Goal: Task Accomplishment & Management: Manage account settings

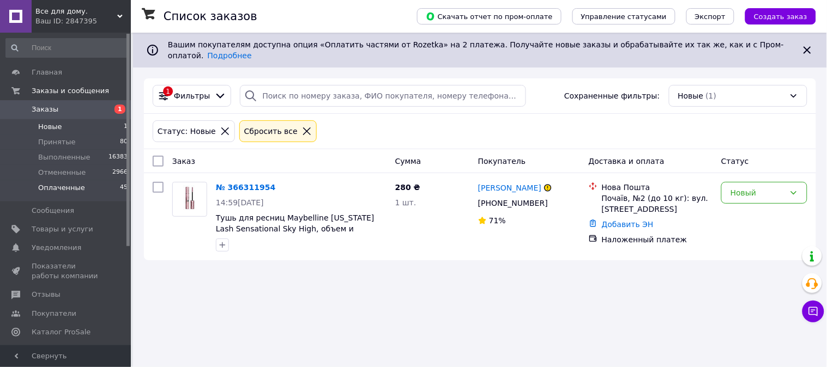
click at [69, 191] on span "Оплаченные" at bounding box center [61, 188] width 47 height 10
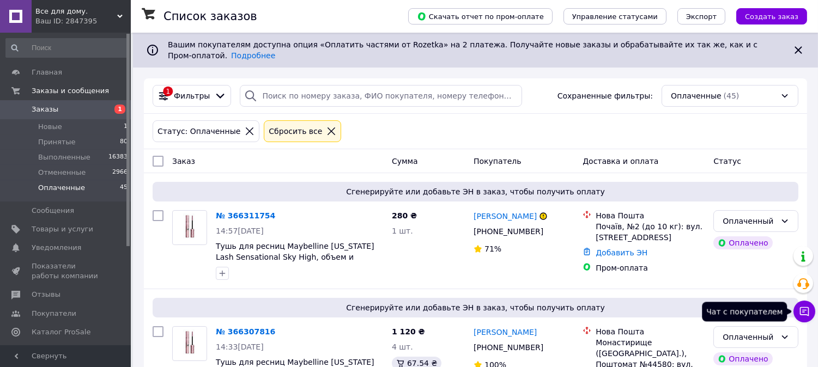
click at [804, 317] on icon at bounding box center [804, 311] width 11 height 11
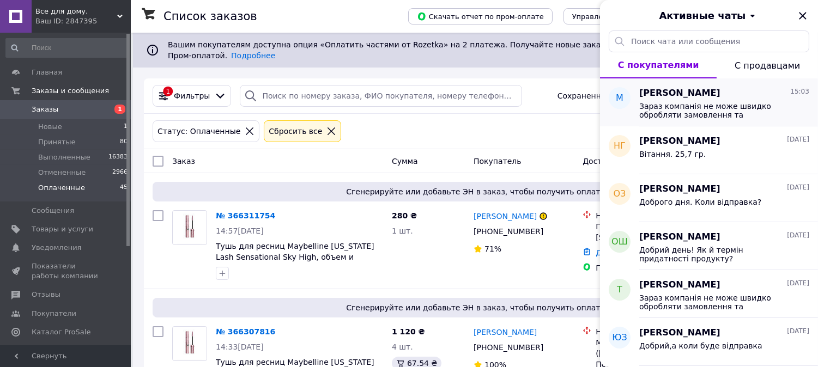
click at [722, 104] on span "Зараз компанія не може швидко обробляти замовлення та повідомлення, оскільки за…" at bounding box center [716, 110] width 155 height 17
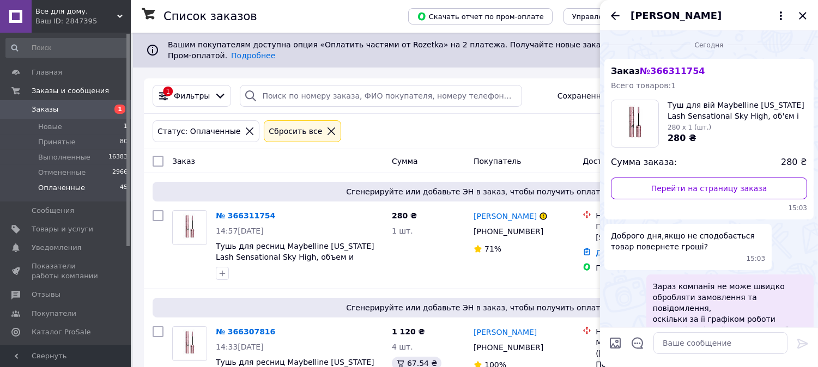
scroll to position [70, 0]
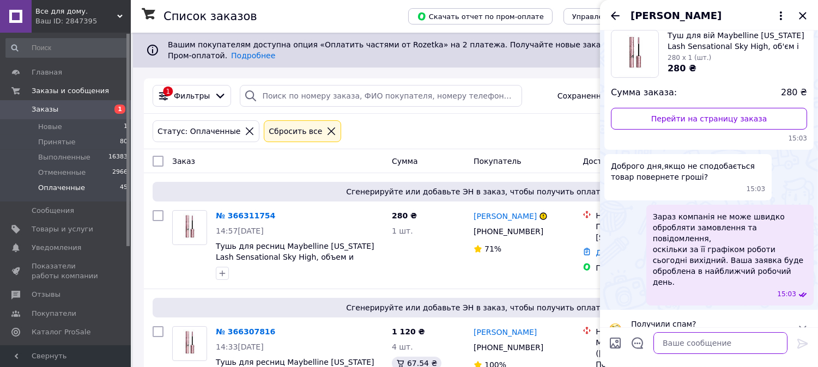
click at [667, 342] on textarea at bounding box center [720, 343] width 134 height 22
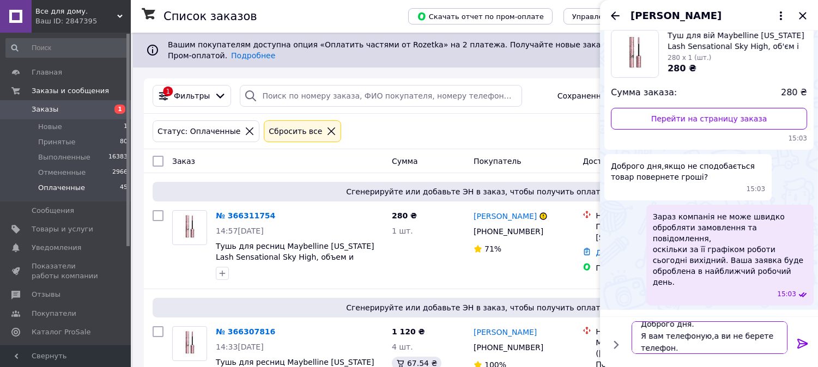
type textarea "Доброго дня. Я вам телефоную,а ви не берете телефон."
click at [803, 345] on icon at bounding box center [802, 343] width 13 height 13
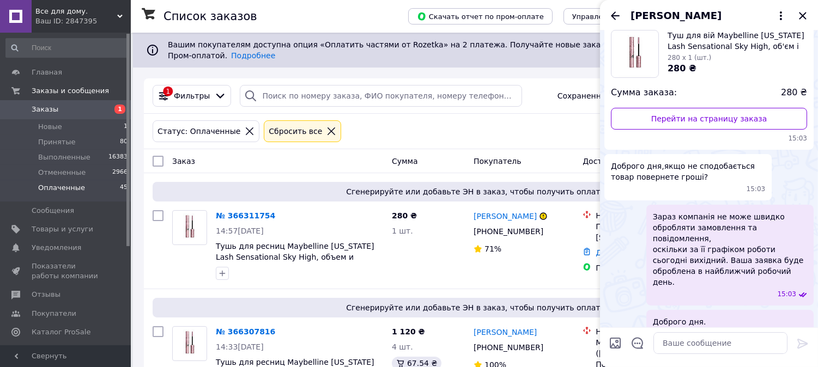
scroll to position [81, 0]
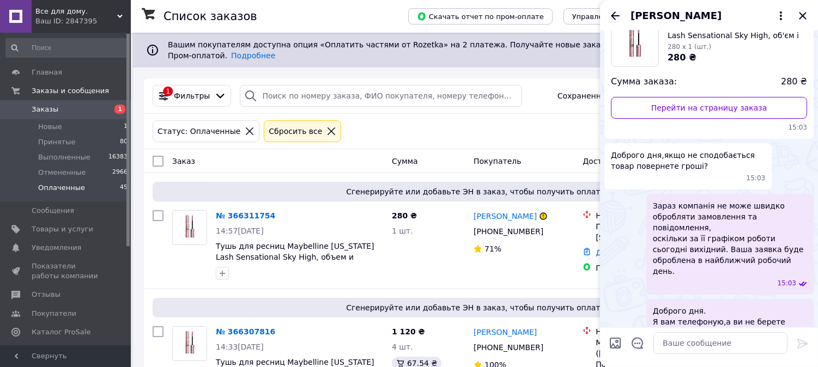
click at [618, 17] on icon "Назад" at bounding box center [615, 15] width 13 height 13
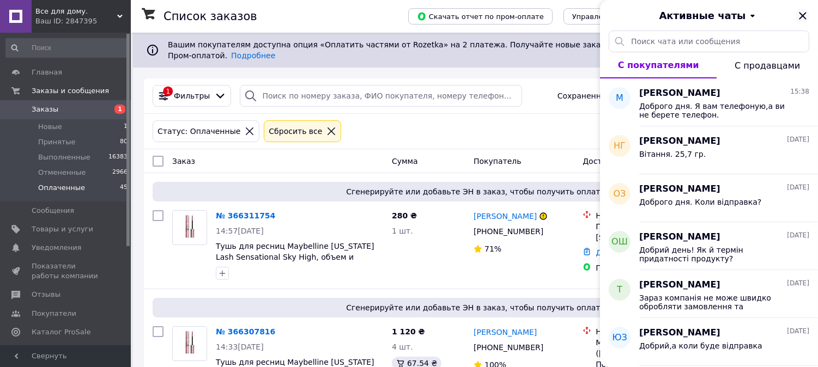
click at [805, 14] on icon "Закрыть" at bounding box center [802, 15] width 7 height 7
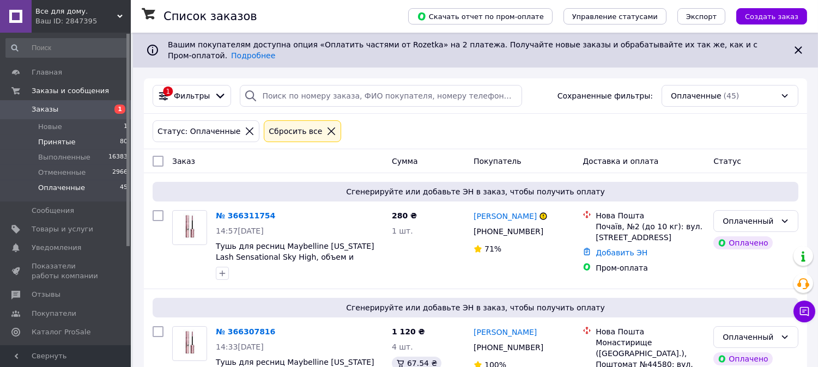
click at [63, 143] on span "Принятые" at bounding box center [57, 142] width 38 height 10
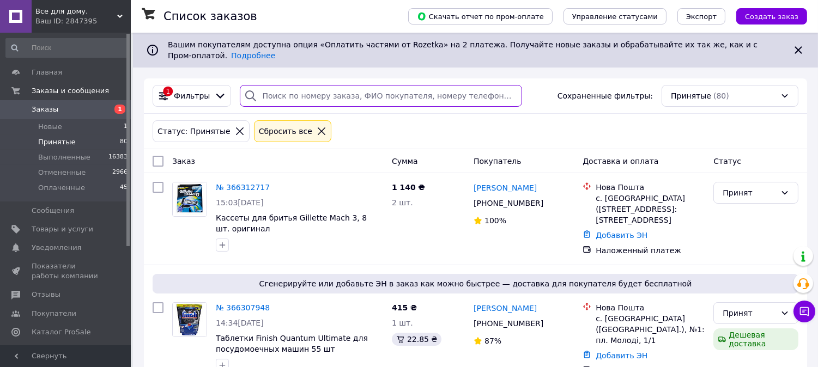
click at [268, 85] on input "search" at bounding box center [381, 96] width 282 height 22
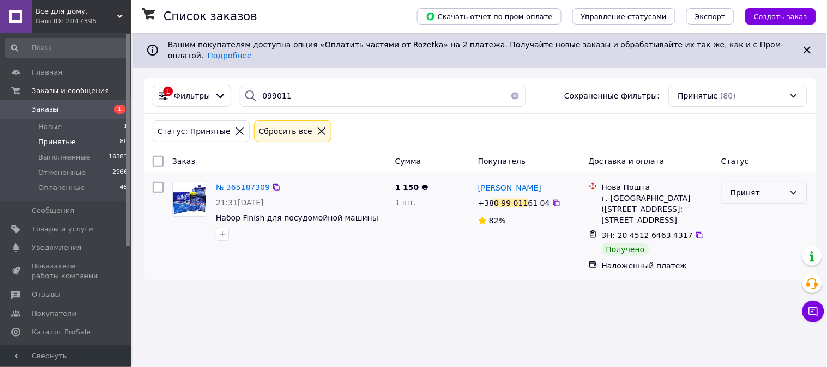
click at [742, 191] on div "Принят" at bounding box center [757, 193] width 54 height 12
click at [744, 204] on li "Выполнен" at bounding box center [764, 209] width 85 height 20
click at [300, 78] on div "1 Фильтры 099011 Сохраненные фильтры: Принятые (80)" at bounding box center [480, 95] width 672 height 35
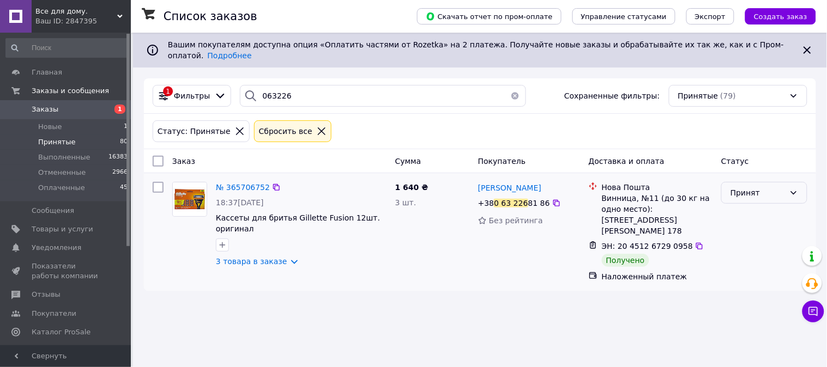
click at [738, 192] on div "Принят" at bounding box center [764, 193] width 86 height 22
click at [740, 205] on li "Выполнен" at bounding box center [764, 209] width 85 height 20
click at [291, 90] on input "063226" at bounding box center [383, 96] width 286 height 22
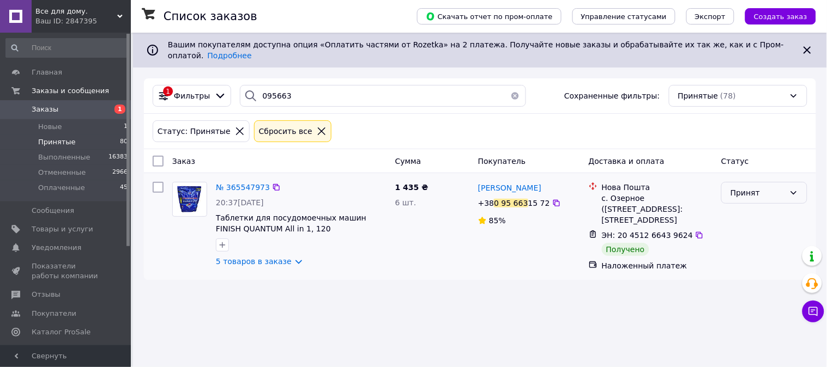
click at [758, 187] on div "Принят" at bounding box center [757, 193] width 54 height 12
click at [756, 209] on li "Выполнен" at bounding box center [764, 209] width 85 height 20
click at [296, 93] on input "095663" at bounding box center [383, 96] width 286 height 22
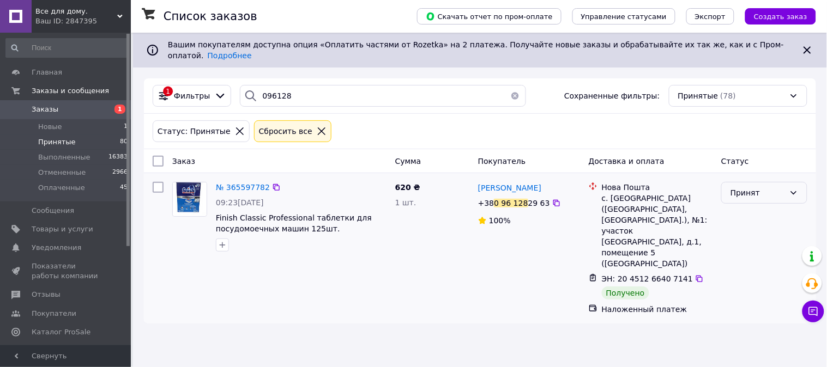
click at [747, 189] on div "Принят" at bounding box center [757, 193] width 54 height 12
click at [752, 208] on li "Выполнен" at bounding box center [764, 209] width 85 height 20
click at [306, 93] on input "096128" at bounding box center [383, 96] width 286 height 22
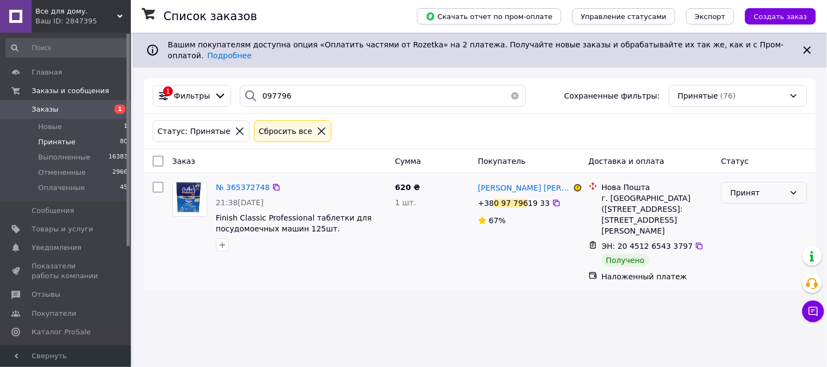
click at [742, 187] on div "Принят" at bounding box center [757, 193] width 54 height 12
click at [746, 206] on li "Выполнен" at bounding box center [764, 209] width 85 height 20
click at [290, 91] on input "097796" at bounding box center [383, 96] width 286 height 22
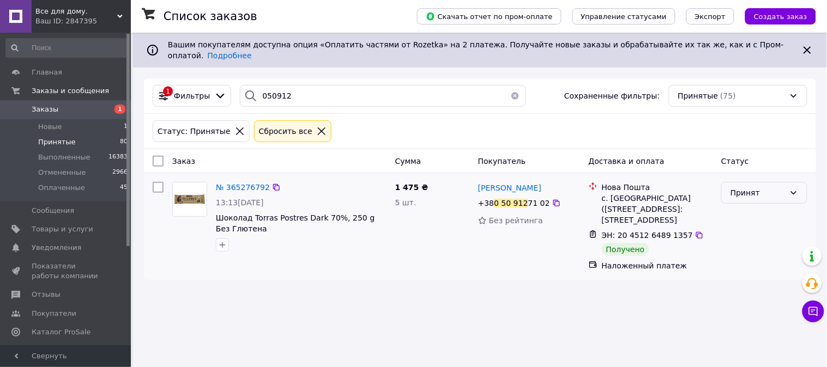
click at [756, 187] on div "Принят" at bounding box center [757, 193] width 54 height 12
click at [754, 204] on li "Выполнен" at bounding box center [764, 209] width 85 height 20
click at [295, 88] on input "050912" at bounding box center [383, 96] width 286 height 22
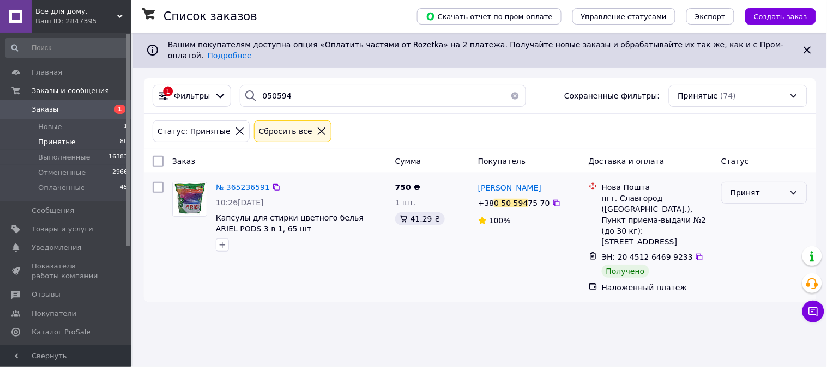
click at [736, 187] on div "Принят" at bounding box center [757, 193] width 54 height 12
click at [738, 209] on li "Выполнен" at bounding box center [764, 209] width 85 height 20
click at [292, 89] on input "050594" at bounding box center [383, 96] width 286 height 22
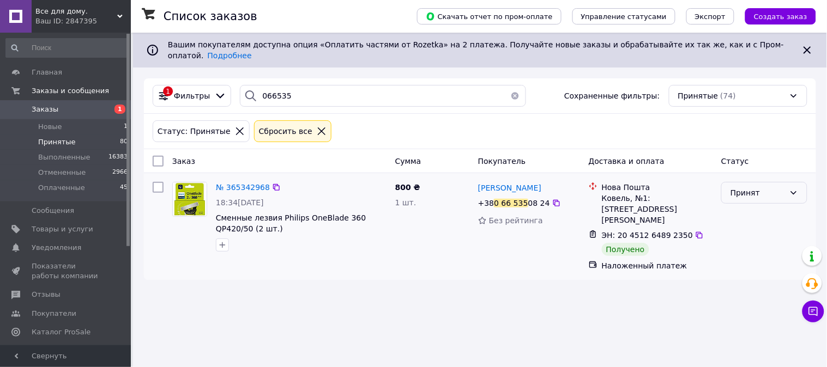
click at [755, 187] on div "Принят" at bounding box center [757, 193] width 54 height 12
click at [750, 205] on li "Выполнен" at bounding box center [764, 209] width 85 height 20
click at [293, 90] on input "066535" at bounding box center [383, 96] width 286 height 22
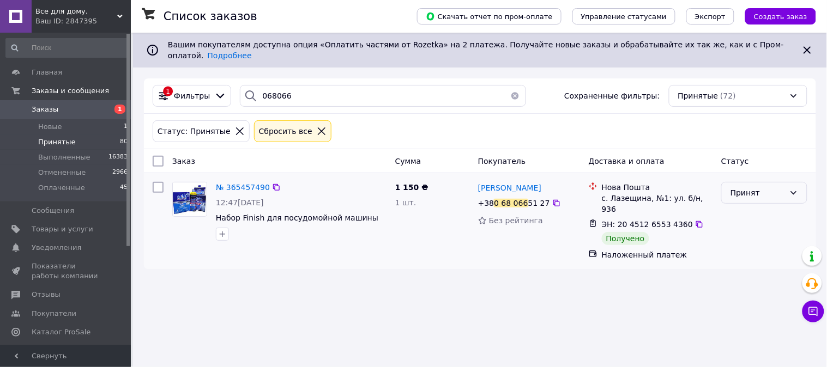
click at [743, 189] on div "Принят" at bounding box center [757, 193] width 54 height 12
click at [747, 206] on li "Выполнен" at bounding box center [764, 209] width 85 height 20
click at [301, 88] on input "068066" at bounding box center [383, 96] width 286 height 22
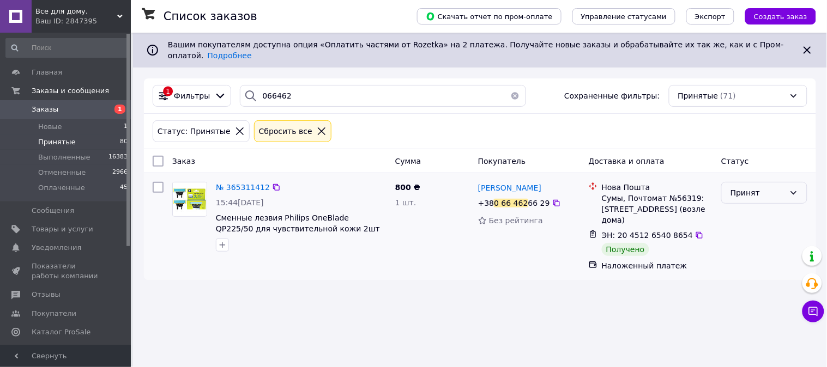
click at [737, 189] on div "Принят" at bounding box center [757, 193] width 54 height 12
click at [737, 208] on li "Выполнен" at bounding box center [764, 209] width 85 height 20
click at [301, 90] on input "066462" at bounding box center [383, 96] width 286 height 22
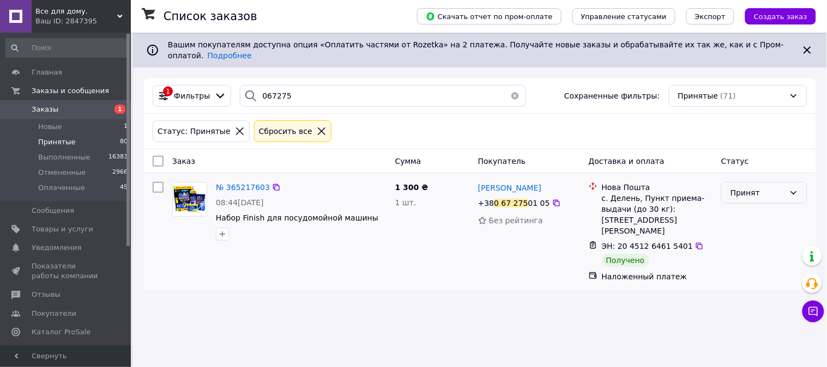
click at [743, 191] on div "Принят" at bounding box center [757, 193] width 54 height 12
click at [744, 207] on li "Выполнен" at bounding box center [764, 209] width 85 height 20
click at [298, 93] on input "067275" at bounding box center [383, 96] width 286 height 22
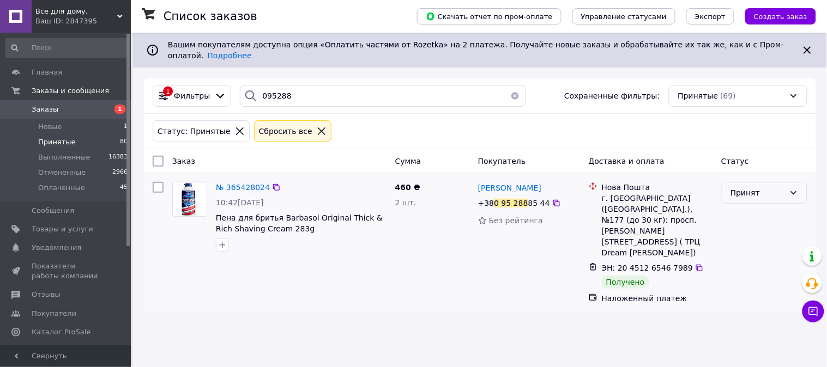
click at [739, 187] on div "Принят" at bounding box center [757, 193] width 54 height 12
click at [740, 205] on li "Выполнен" at bounding box center [764, 209] width 85 height 20
click at [311, 93] on input "095288" at bounding box center [383, 96] width 286 height 22
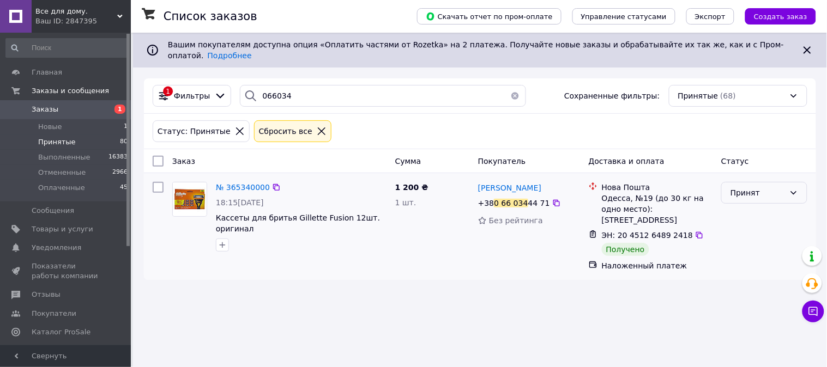
click at [738, 187] on div "Принят" at bounding box center [757, 193] width 54 height 12
click at [751, 208] on li "Выполнен" at bounding box center [764, 209] width 85 height 20
click at [308, 91] on input "066034" at bounding box center [383, 96] width 286 height 22
click at [746, 187] on div "Принят" at bounding box center [757, 193] width 54 height 12
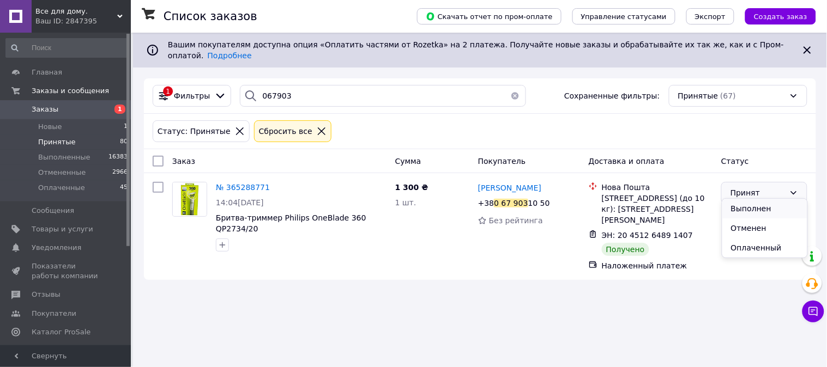
click at [744, 208] on li "Выполнен" at bounding box center [764, 209] width 85 height 20
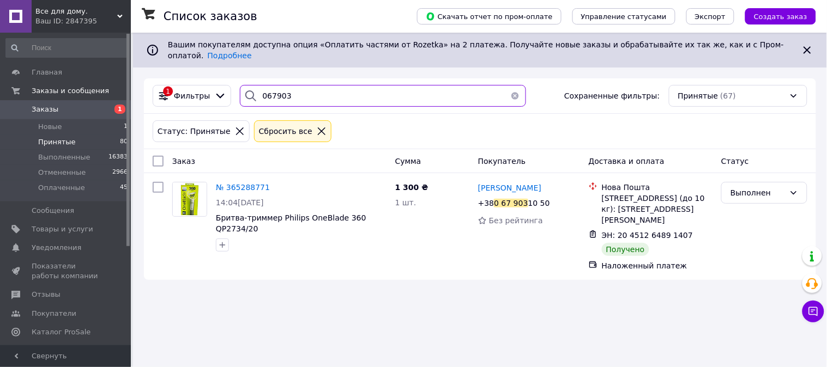
click at [300, 85] on input "067903" at bounding box center [383, 96] width 286 height 22
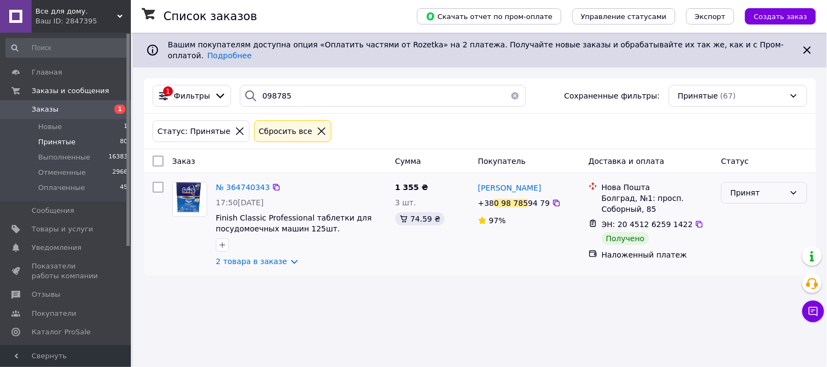
drag, startPoint x: 756, startPoint y: 184, endPoint x: 754, endPoint y: 191, distance: 6.7
click at [755, 187] on div "Принят" at bounding box center [757, 193] width 54 height 12
click at [750, 205] on li "Выполнен" at bounding box center [764, 209] width 85 height 20
drag, startPoint x: 291, startPoint y: 84, endPoint x: 324, endPoint y: 111, distance: 42.6
click at [295, 85] on input "098785" at bounding box center [383, 96] width 286 height 22
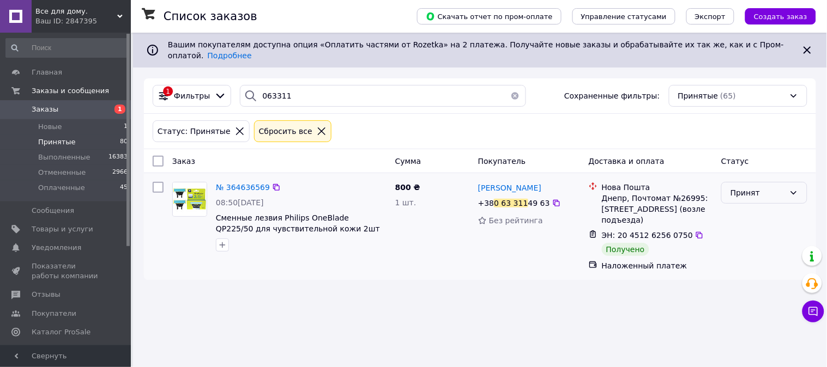
click at [744, 187] on div "Принят" at bounding box center [757, 193] width 54 height 12
click at [740, 210] on li "Выполнен" at bounding box center [764, 209] width 85 height 20
click at [294, 88] on input "063311" at bounding box center [383, 96] width 286 height 22
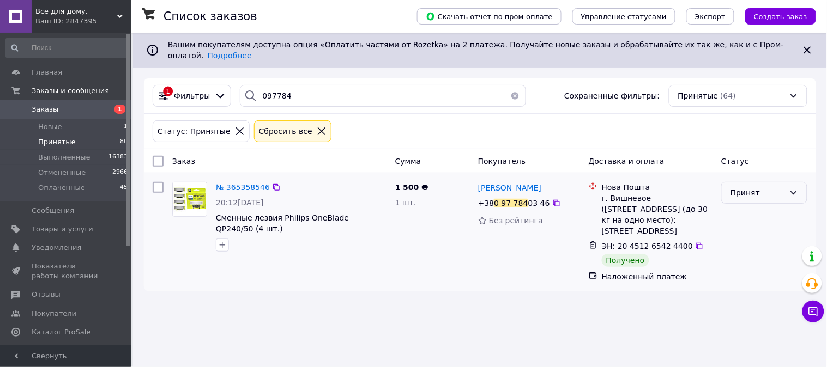
click at [740, 188] on div "Принят" at bounding box center [757, 193] width 54 height 12
click at [742, 209] on li "Выполнен" at bounding box center [764, 209] width 85 height 20
click at [301, 90] on input "097784" at bounding box center [383, 96] width 286 height 22
click at [754, 188] on div "Принят" at bounding box center [757, 193] width 54 height 12
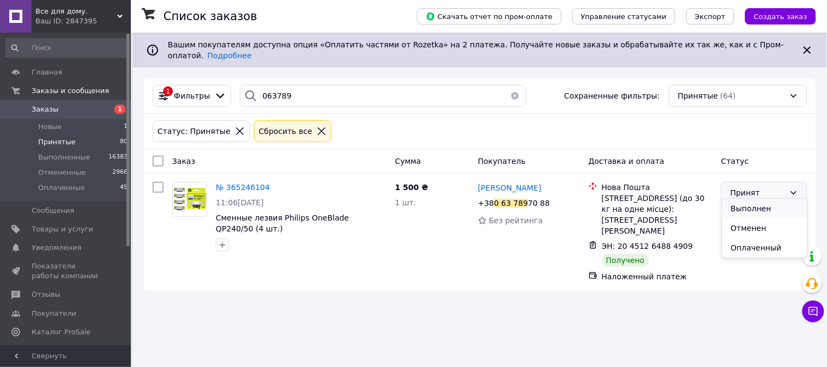
click at [752, 205] on li "Выполнен" at bounding box center [764, 209] width 85 height 20
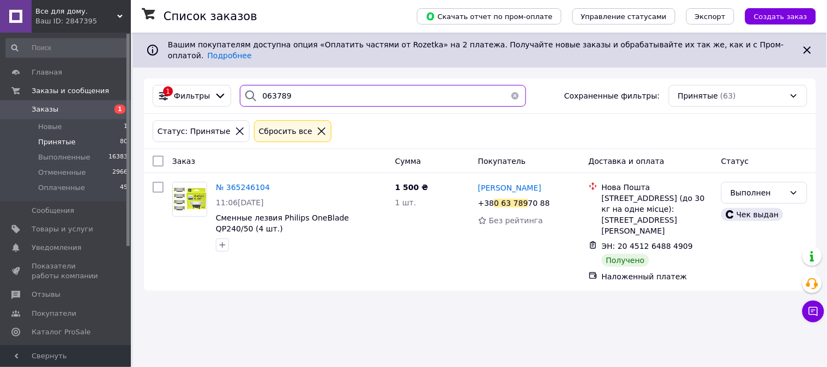
click at [301, 88] on input "063789" at bounding box center [383, 96] width 286 height 22
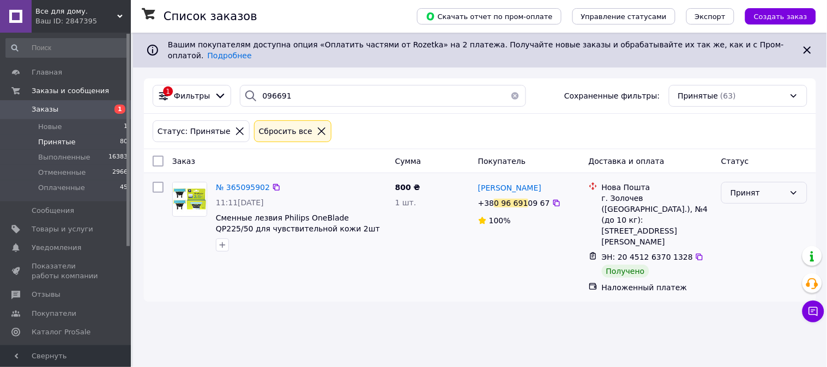
click at [750, 191] on div "Принят" at bounding box center [757, 193] width 54 height 12
click at [744, 205] on li "Выполнен" at bounding box center [764, 209] width 85 height 20
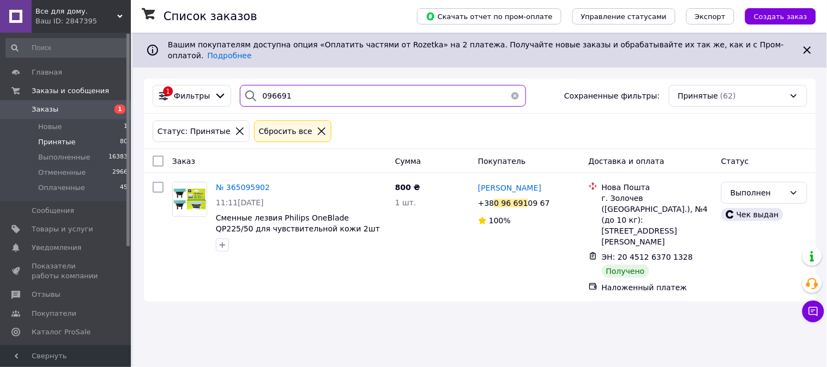
click at [302, 96] on input "096691" at bounding box center [383, 96] width 286 height 22
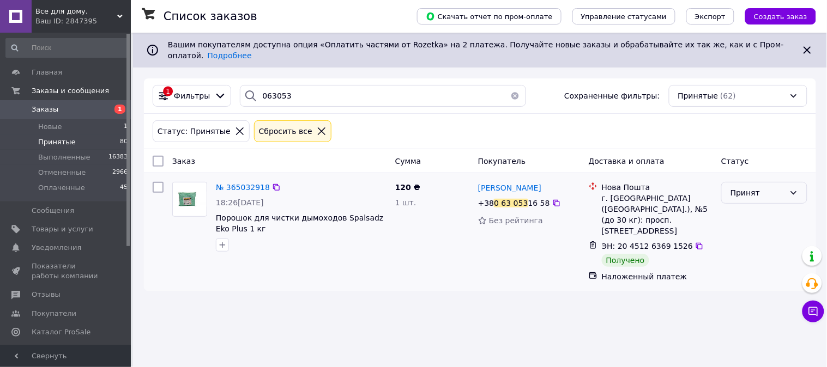
click at [759, 187] on div "Принят" at bounding box center [757, 193] width 54 height 12
click at [750, 205] on li "Выполнен" at bounding box center [764, 209] width 85 height 20
click at [290, 85] on input "063053" at bounding box center [383, 96] width 286 height 22
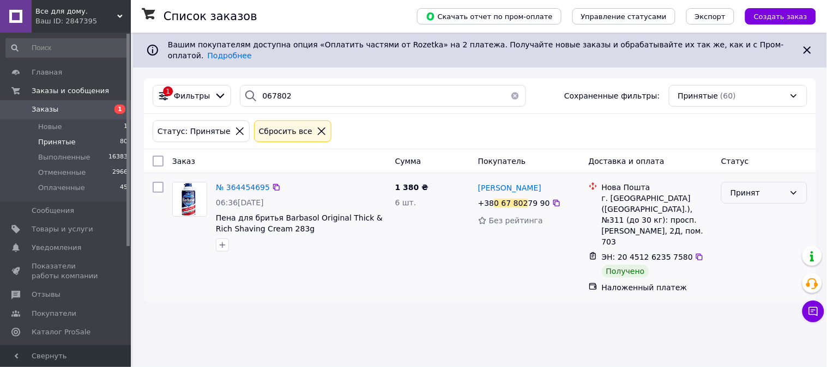
click at [742, 188] on div "Принят" at bounding box center [757, 193] width 54 height 12
click at [743, 203] on li "Выполнен" at bounding box center [764, 209] width 85 height 20
click at [302, 88] on input "067802" at bounding box center [383, 96] width 286 height 22
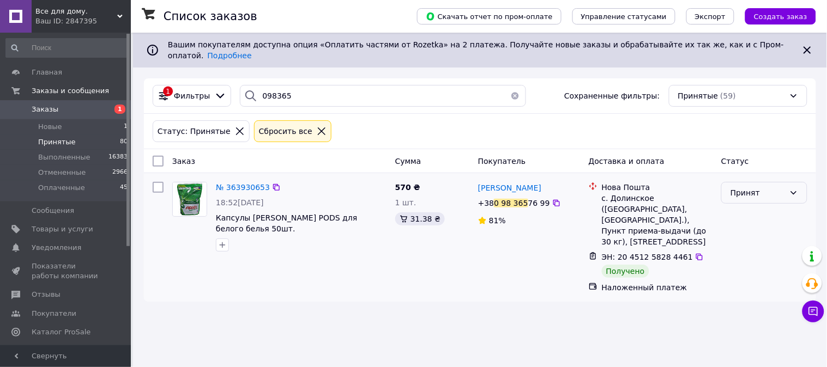
click at [737, 190] on div "Принят" at bounding box center [757, 193] width 54 height 12
click at [742, 208] on li "Выполнен" at bounding box center [764, 209] width 85 height 20
click at [301, 85] on input "098365" at bounding box center [383, 96] width 286 height 22
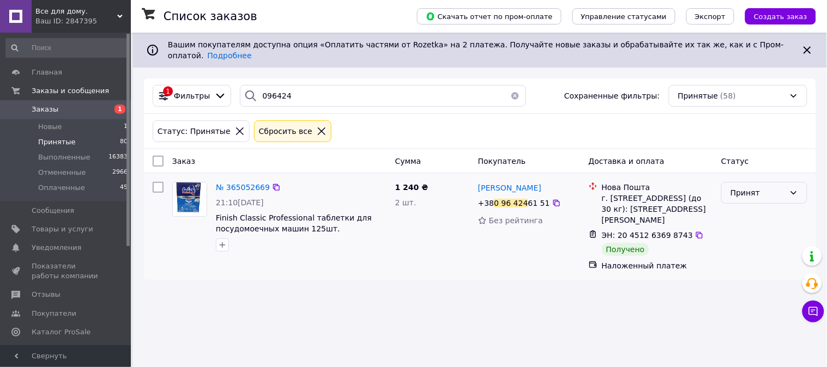
click at [747, 187] on div "Принят" at bounding box center [757, 193] width 54 height 12
click at [751, 204] on li "Выполнен" at bounding box center [764, 209] width 85 height 20
click at [291, 90] on input "096424" at bounding box center [383, 96] width 286 height 22
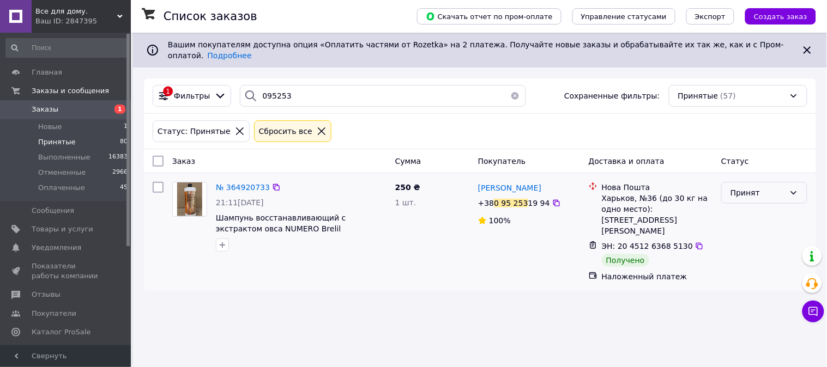
click at [736, 187] on div "Принят" at bounding box center [757, 193] width 54 height 12
click at [747, 207] on li "Выполнен" at bounding box center [764, 209] width 85 height 20
click at [302, 93] on input "095253" at bounding box center [383, 96] width 286 height 22
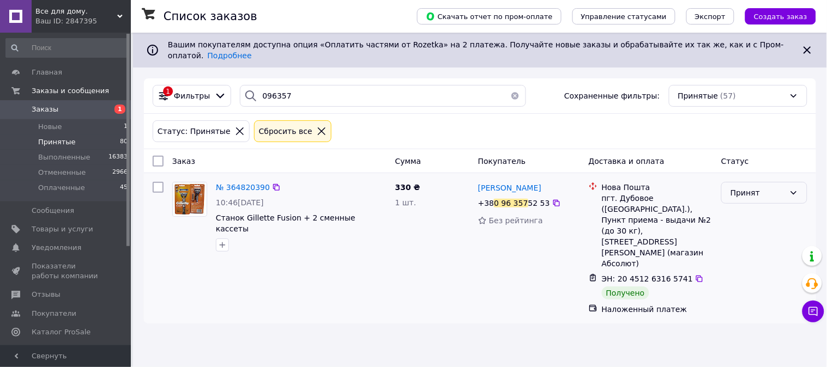
drag, startPoint x: 758, startPoint y: 186, endPoint x: 754, endPoint y: 192, distance: 6.8
click at [756, 187] on div "Принят" at bounding box center [757, 193] width 54 height 12
click at [754, 205] on li "Выполнен" at bounding box center [764, 209] width 85 height 20
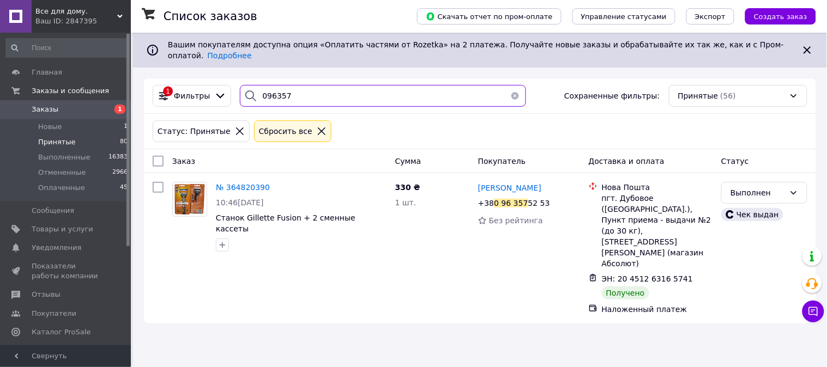
click at [301, 85] on input "096357" at bounding box center [383, 96] width 286 height 22
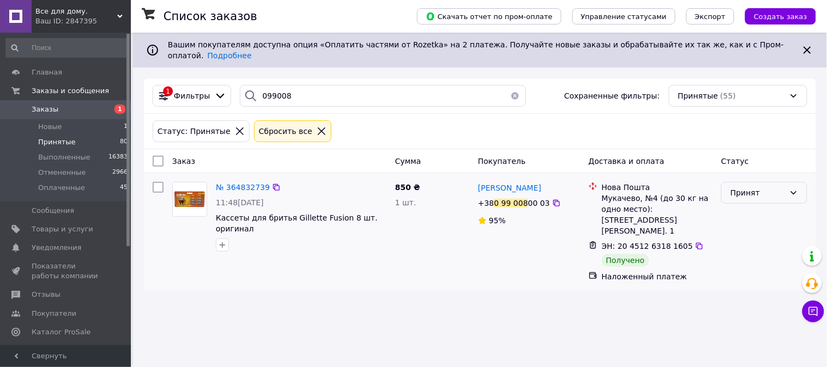
click at [742, 189] on div "Принят" at bounding box center [757, 193] width 54 height 12
click at [740, 206] on li "Выполнен" at bounding box center [764, 209] width 85 height 20
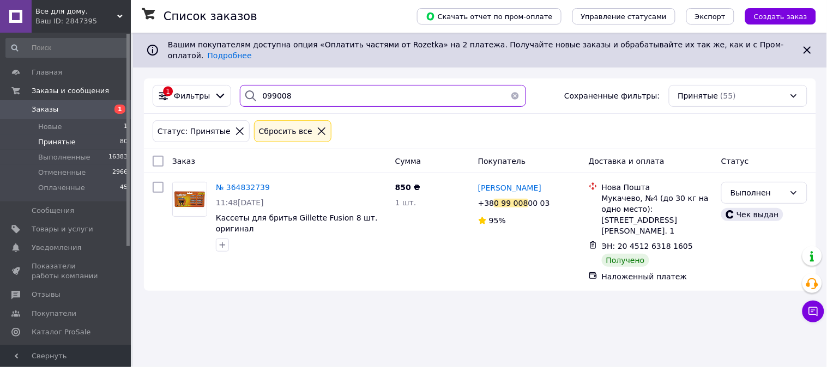
click at [311, 88] on input "099008" at bounding box center [383, 96] width 286 height 22
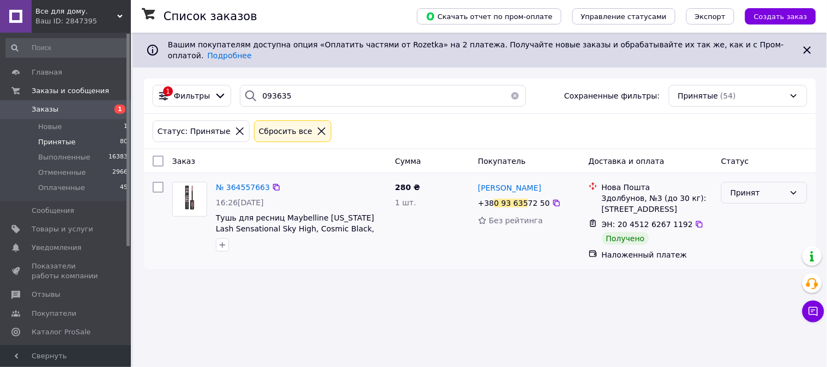
click at [743, 188] on div "Принят" at bounding box center [757, 193] width 54 height 12
click at [743, 209] on li "Выполнен" at bounding box center [764, 209] width 85 height 20
click at [288, 98] on div "1 Фильтры 093635 Сохраненные фильтры: Принятые (54)" at bounding box center [479, 96] width 663 height 22
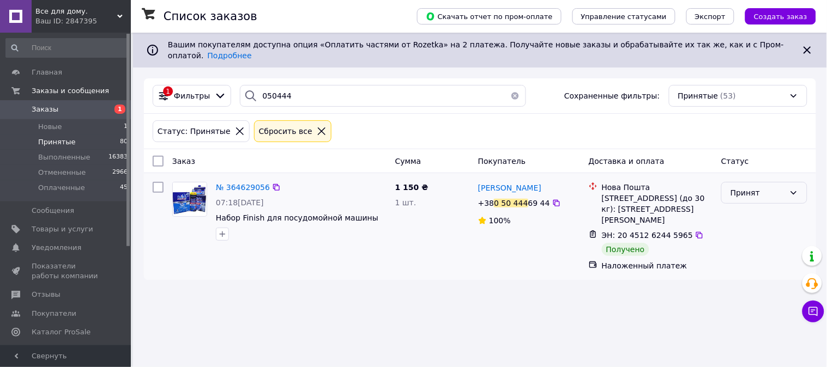
click at [737, 187] on div "Принят" at bounding box center [757, 193] width 54 height 12
click at [741, 205] on li "Выполнен" at bounding box center [764, 209] width 85 height 20
click at [293, 86] on input "050444" at bounding box center [383, 96] width 286 height 22
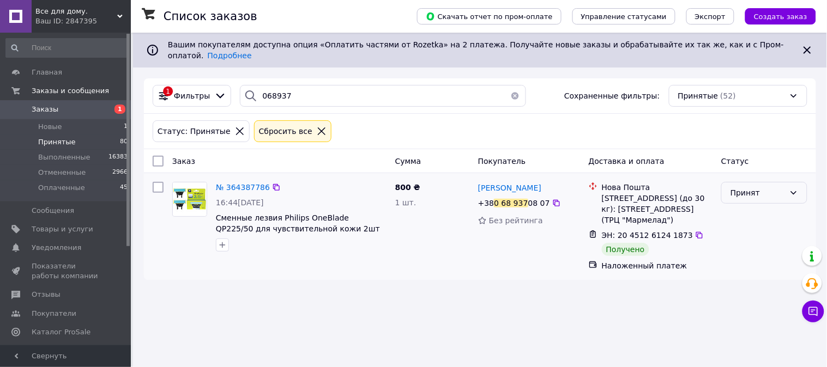
click at [738, 189] on div "Принят" at bounding box center [757, 193] width 54 height 12
click at [745, 209] on li "Выполнен" at bounding box center [764, 209] width 85 height 20
click at [292, 85] on input "068937" at bounding box center [383, 96] width 286 height 22
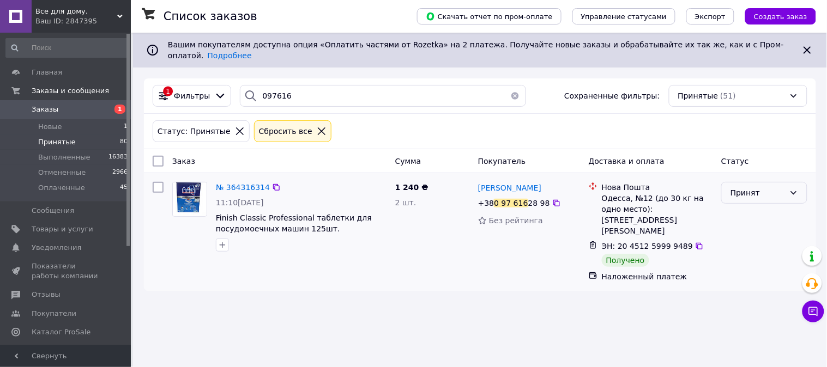
click at [749, 187] on div "Принят" at bounding box center [757, 193] width 54 height 12
click at [752, 204] on li "Выполнен" at bounding box center [764, 209] width 85 height 20
drag, startPoint x: 286, startPoint y: 95, endPoint x: 294, endPoint y: 98, distance: 8.6
click at [289, 95] on input "097616" at bounding box center [383, 96] width 286 height 22
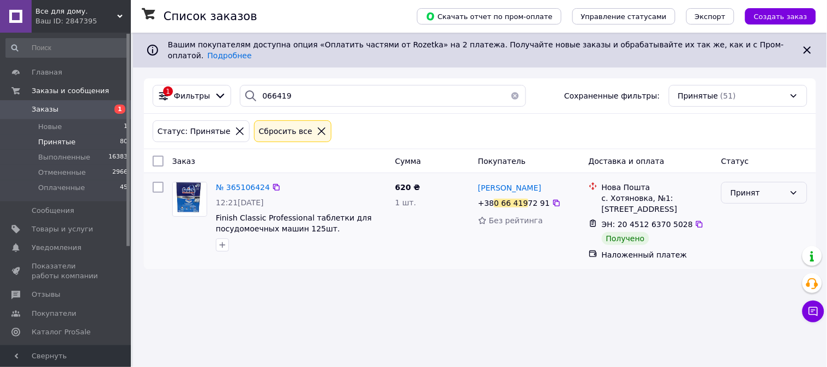
click at [751, 188] on div "Принят" at bounding box center [757, 193] width 54 height 12
click at [751, 207] on li "Выполнен" at bounding box center [764, 209] width 85 height 20
click at [293, 89] on input "066419" at bounding box center [383, 96] width 286 height 22
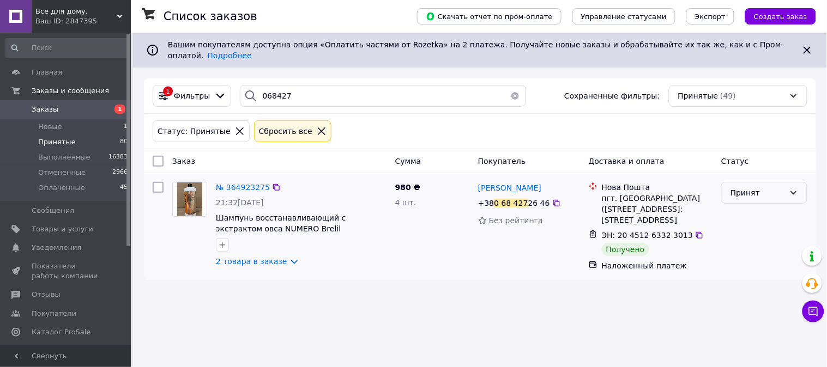
click at [740, 187] on div "Принят" at bounding box center [757, 193] width 54 height 12
click at [747, 205] on li "Выполнен" at bounding box center [764, 209] width 85 height 20
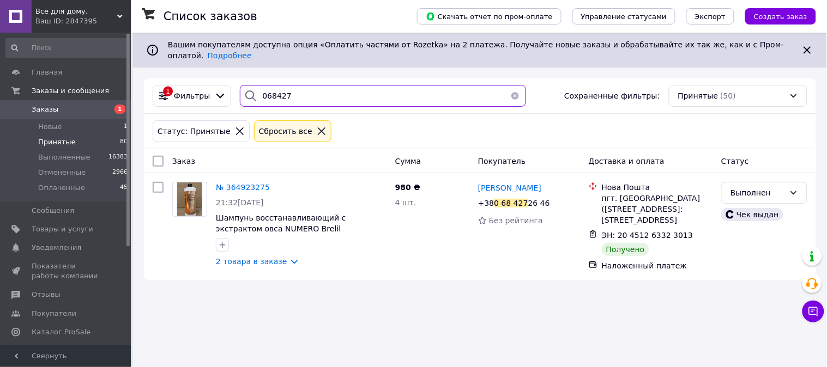
click at [289, 88] on input "068427" at bounding box center [383, 96] width 286 height 22
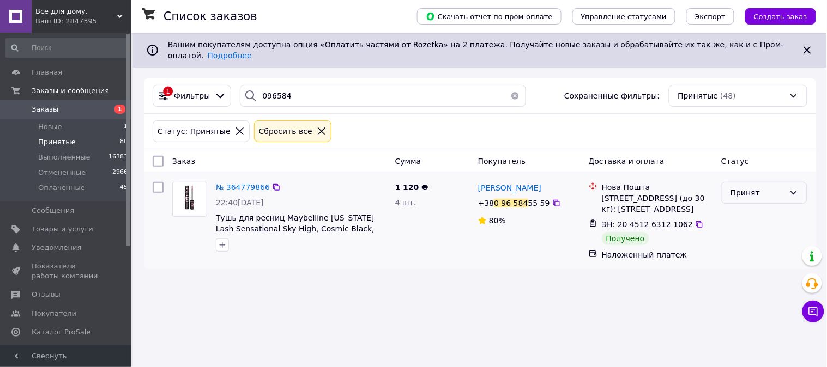
click at [743, 188] on div "Принят" at bounding box center [757, 193] width 54 height 12
click at [746, 206] on li "Выполнен" at bounding box center [764, 209] width 85 height 20
click at [295, 88] on input "096584" at bounding box center [383, 96] width 286 height 22
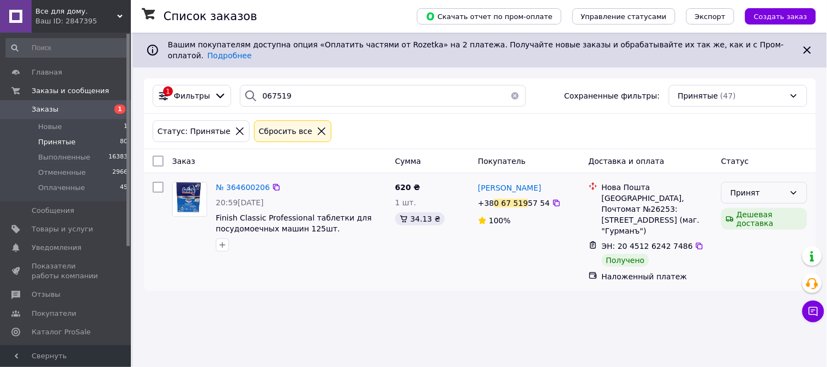
click at [792, 189] on icon at bounding box center [793, 193] width 9 height 9
click at [755, 208] on li "Выполнен" at bounding box center [764, 209] width 85 height 20
click at [304, 85] on input "067519" at bounding box center [383, 96] width 286 height 22
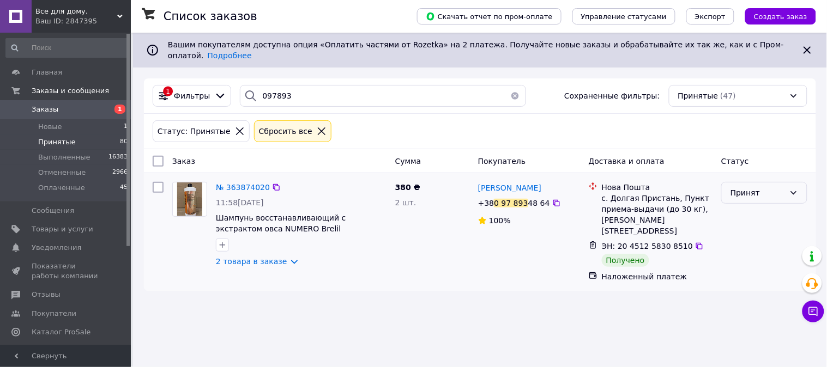
click at [753, 191] on div "Принят" at bounding box center [764, 193] width 86 height 22
click at [753, 205] on li "Выполнен" at bounding box center [764, 209] width 85 height 20
drag, startPoint x: 287, startPoint y: 84, endPoint x: 309, endPoint y: 111, distance: 34.5
click at [290, 85] on input "097893" at bounding box center [383, 96] width 286 height 22
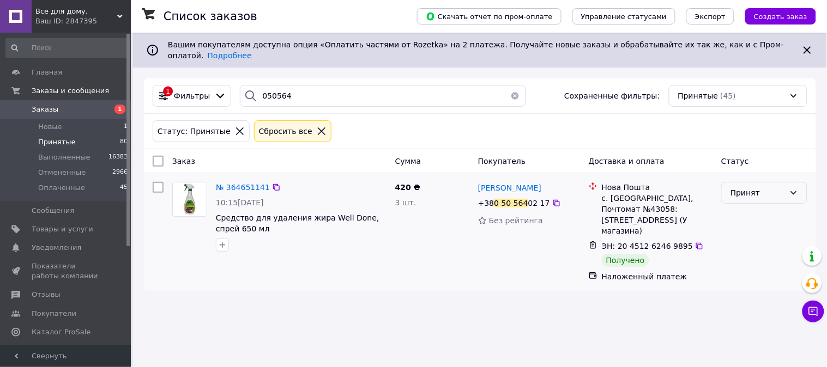
click at [740, 187] on div "Принят" at bounding box center [757, 193] width 54 height 12
click at [765, 208] on li "Выполнен" at bounding box center [764, 209] width 85 height 20
drag, startPoint x: 287, startPoint y: 86, endPoint x: 323, endPoint y: 121, distance: 50.5
click at [289, 85] on input "050564" at bounding box center [383, 96] width 286 height 22
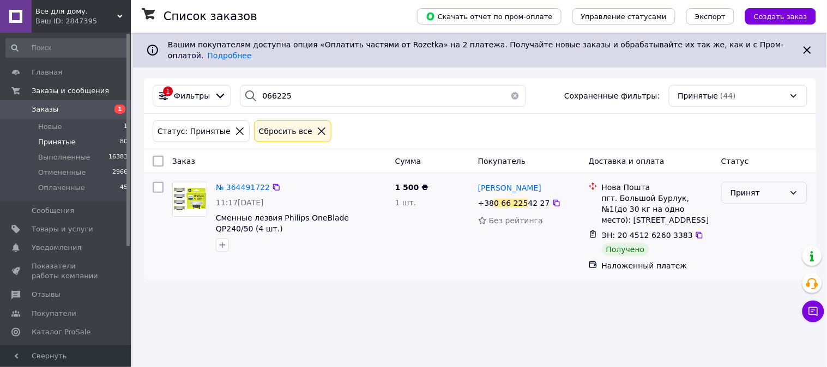
click at [744, 192] on div "Принят" at bounding box center [764, 193] width 86 height 22
click at [750, 209] on li "Выполнен" at bounding box center [764, 209] width 85 height 20
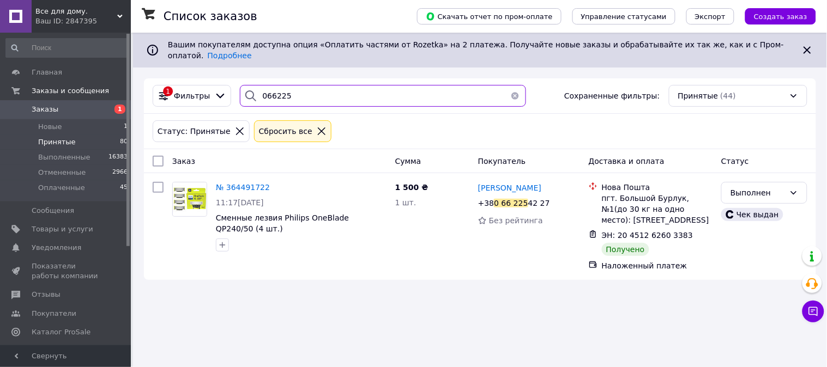
click at [298, 89] on input "066225" at bounding box center [383, 96] width 286 height 22
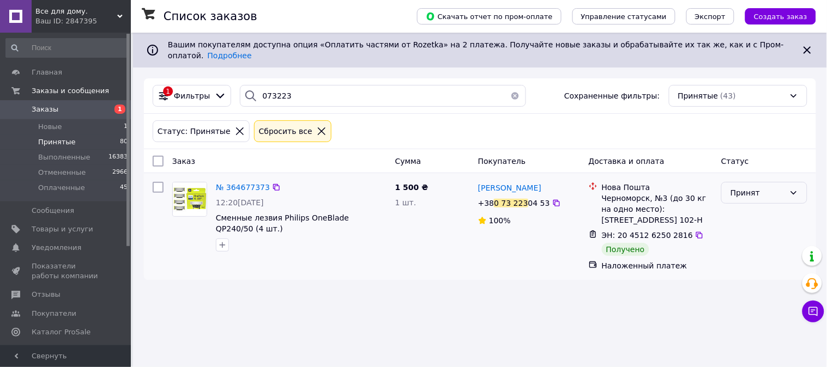
click at [748, 189] on div "Принят" at bounding box center [757, 193] width 54 height 12
click at [744, 209] on li "Выполнен" at bounding box center [764, 209] width 85 height 20
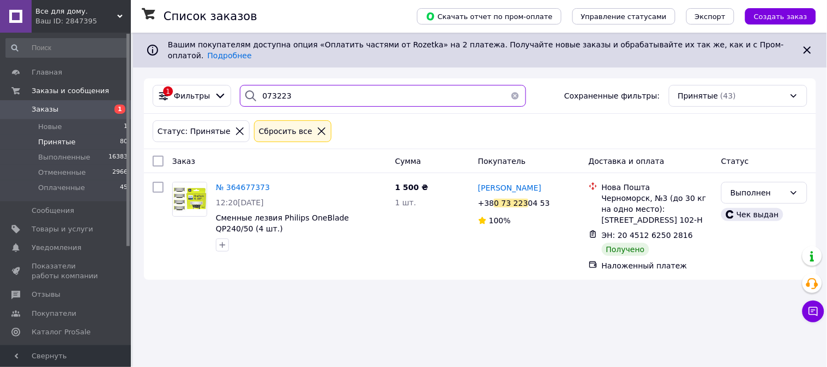
click at [295, 95] on input "073223" at bounding box center [383, 96] width 286 height 22
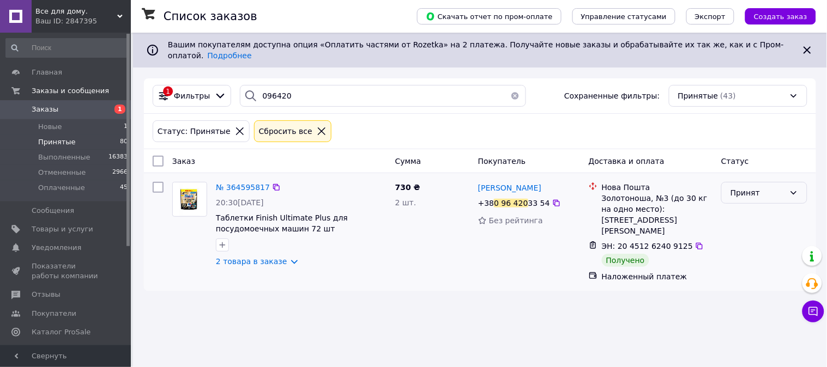
click at [744, 188] on div "Принят" at bounding box center [757, 193] width 54 height 12
click at [744, 206] on li "Выполнен" at bounding box center [764, 209] width 85 height 20
drag, startPoint x: 286, startPoint y: 80, endPoint x: 328, endPoint y: 120, distance: 57.4
click at [286, 85] on input "096420" at bounding box center [383, 96] width 286 height 22
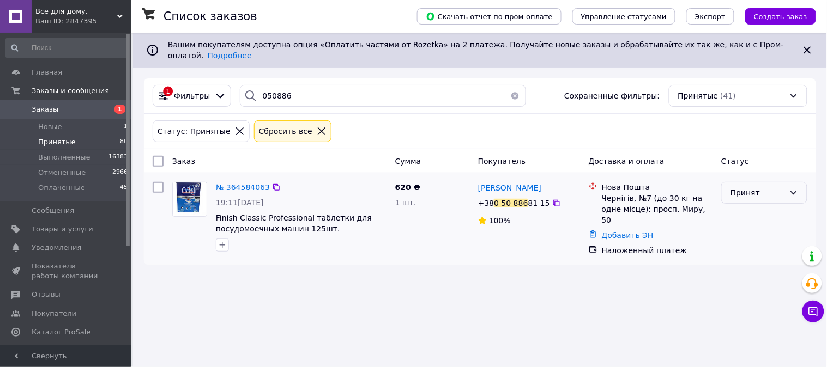
click at [740, 187] on div "Принят" at bounding box center [757, 193] width 54 height 12
click at [740, 208] on li "Выполнен" at bounding box center [764, 209] width 85 height 20
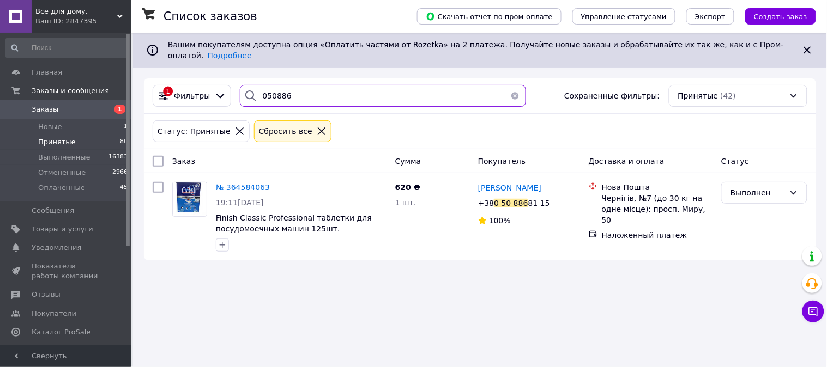
click at [302, 85] on input "050886" at bounding box center [383, 96] width 286 height 22
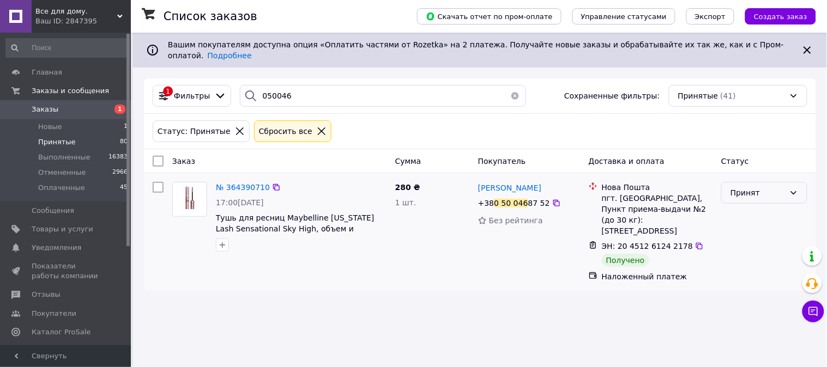
click at [743, 187] on div "Принят" at bounding box center [757, 193] width 54 height 12
click at [748, 203] on li "Выполнен" at bounding box center [764, 209] width 85 height 20
click at [309, 89] on input "050046" at bounding box center [383, 96] width 286 height 22
type input "0"
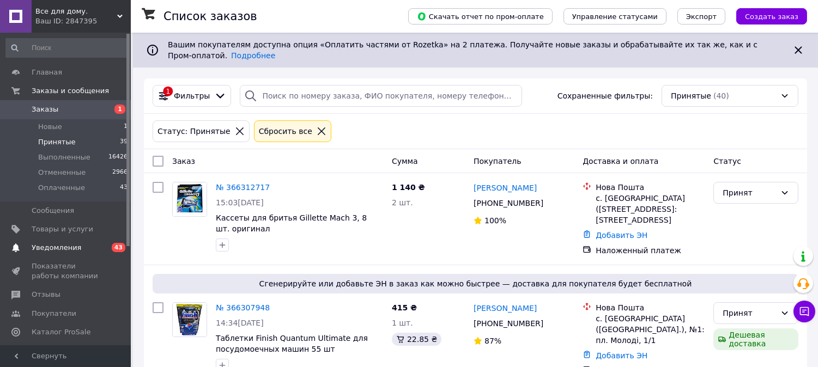
click at [63, 247] on span "Уведомления" at bounding box center [57, 248] width 50 height 10
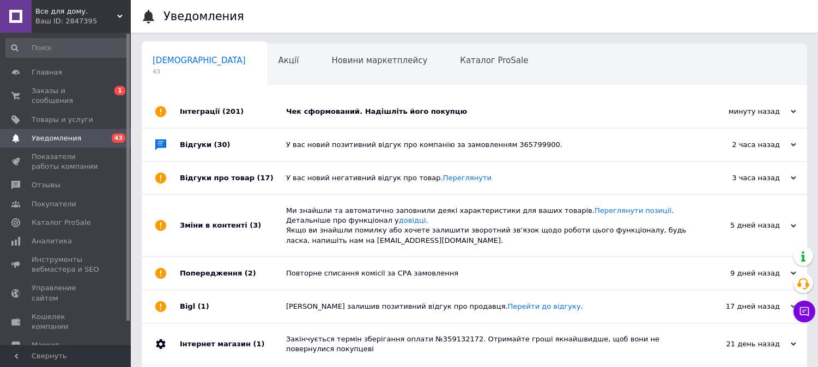
click at [374, 114] on div "Чек сформований. Надішліть його покупцю" at bounding box center [486, 112] width 401 height 10
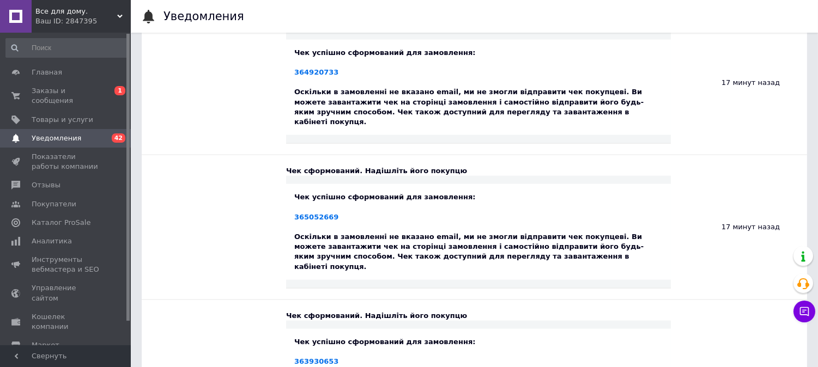
scroll to position [2725, 0]
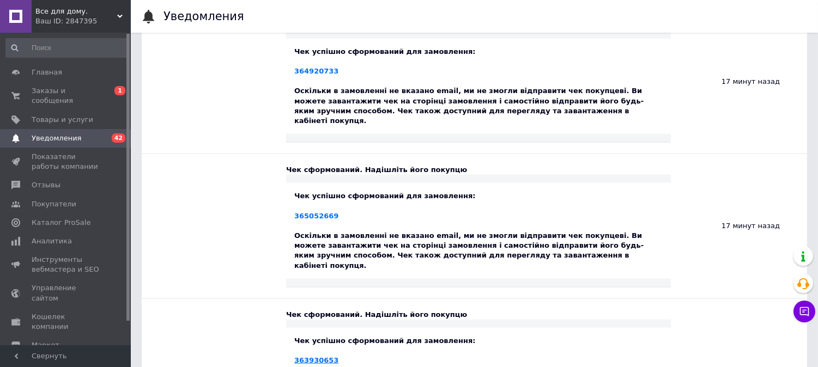
click at [320, 356] on link "363930653" at bounding box center [316, 360] width 44 height 8
click at [40, 86] on span "Заказы и сообщения" at bounding box center [66, 96] width 69 height 20
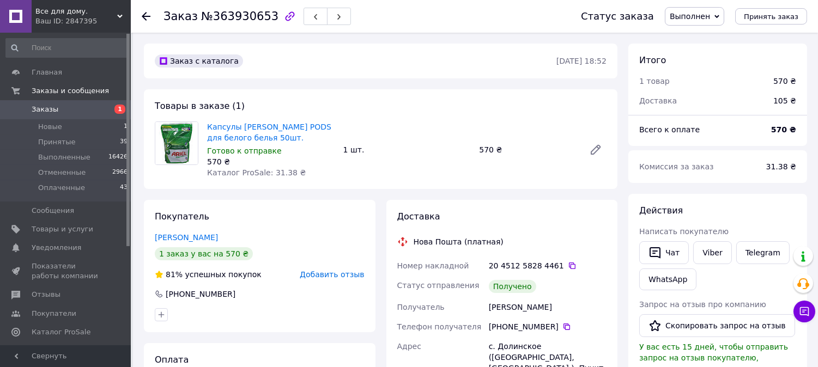
click at [146, 13] on use at bounding box center [146, 16] width 9 height 9
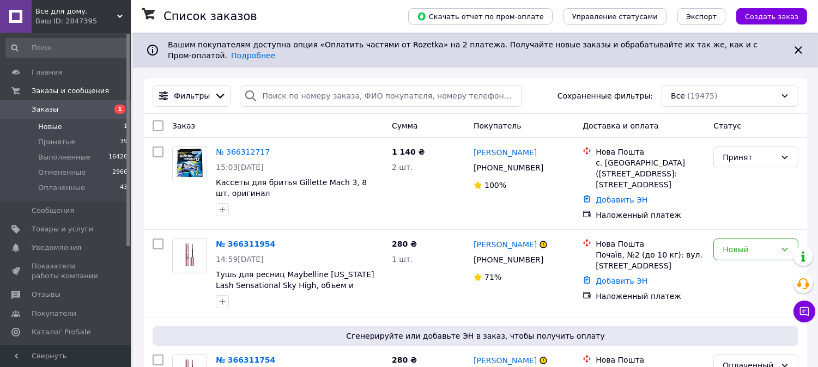
click at [50, 125] on span "Новые" at bounding box center [50, 127] width 24 height 10
click at [44, 190] on span "Оплаченные" at bounding box center [61, 188] width 47 height 10
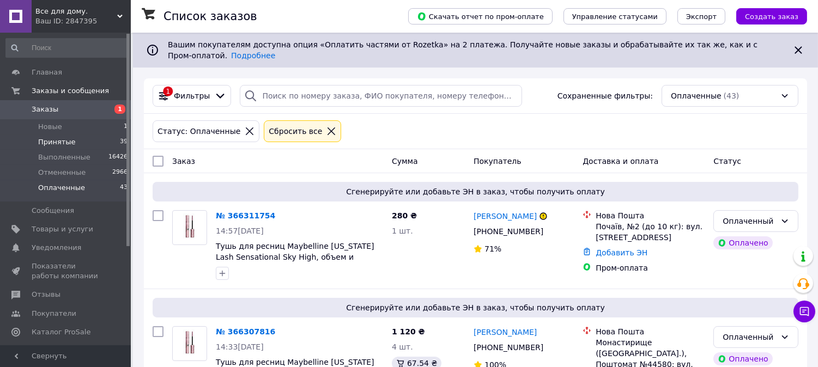
click at [53, 148] on li "Принятые 39" at bounding box center [67, 142] width 134 height 15
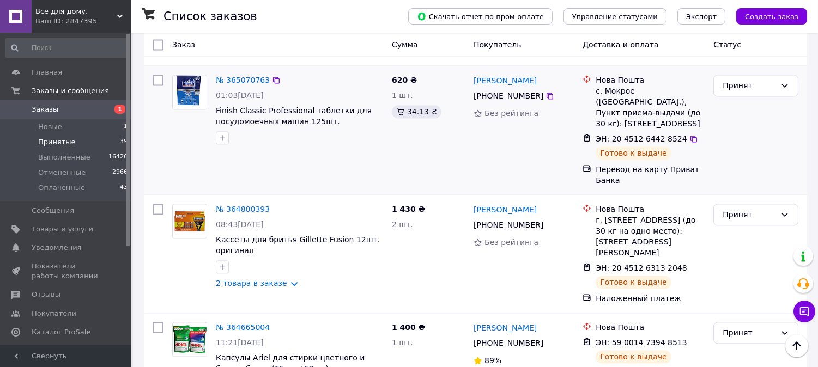
scroll to position [4126, 0]
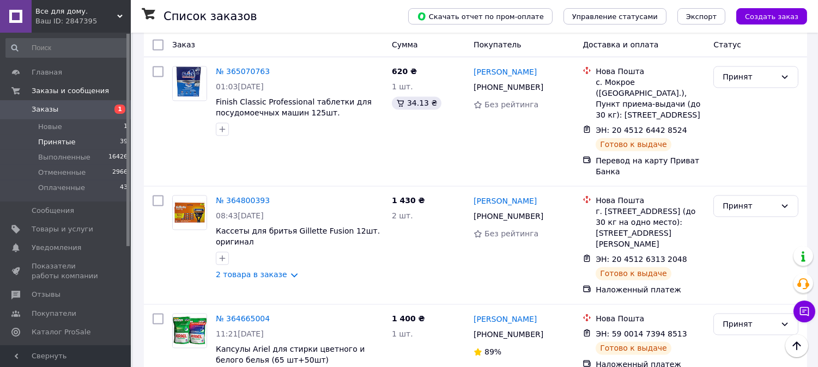
click at [738, 236] on li "Выполнен" at bounding box center [756, 238] width 84 height 20
click at [740, 129] on li "Выполнен" at bounding box center [756, 131] width 84 height 20
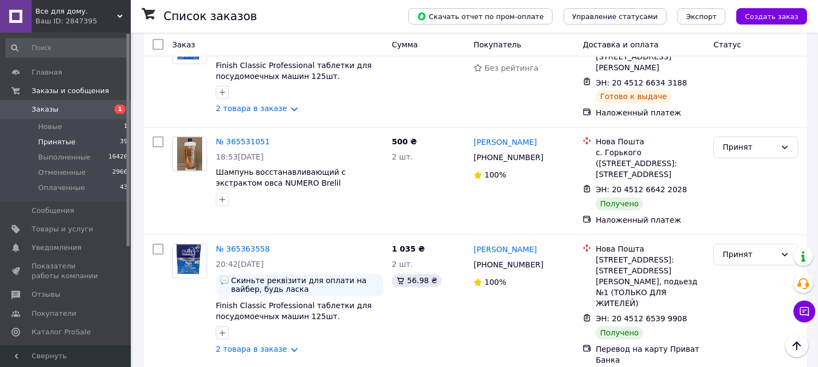
scroll to position [3573, 0]
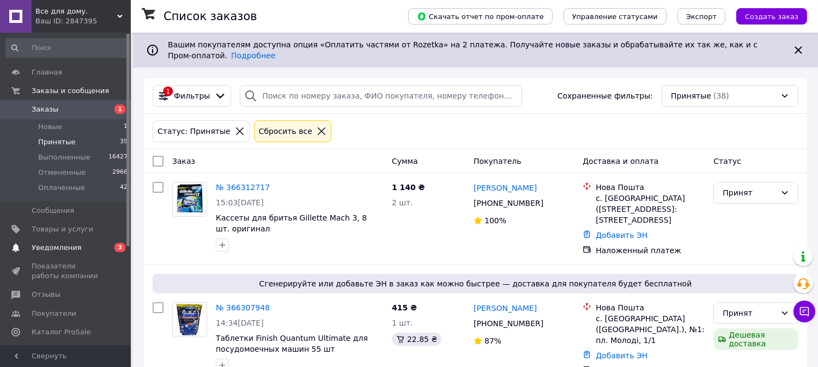
click at [63, 249] on span "Уведомления" at bounding box center [57, 248] width 50 height 10
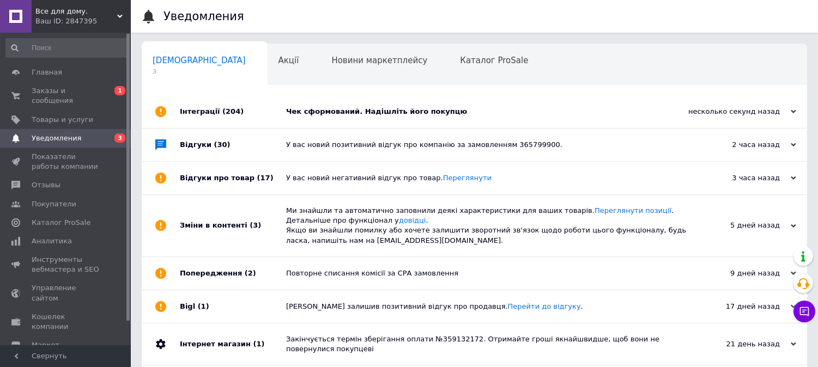
click at [402, 112] on div "Чек сформований. Надішліть його покупцю" at bounding box center [486, 112] width 401 height 10
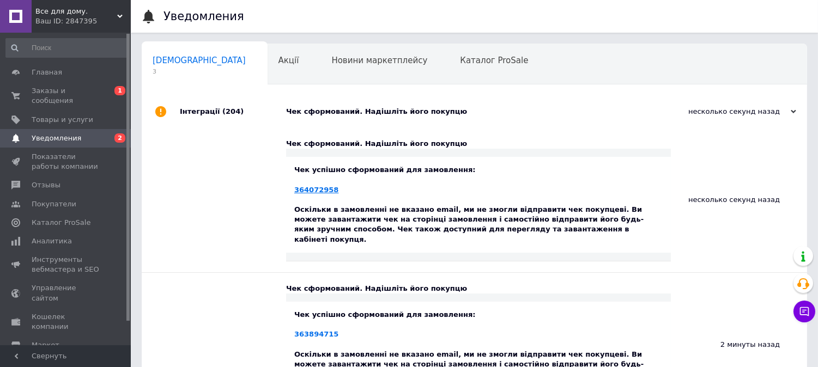
click at [314, 192] on link "364072958" at bounding box center [316, 190] width 44 height 8
click at [47, 94] on span "Заказы и сообщения" at bounding box center [66, 96] width 69 height 20
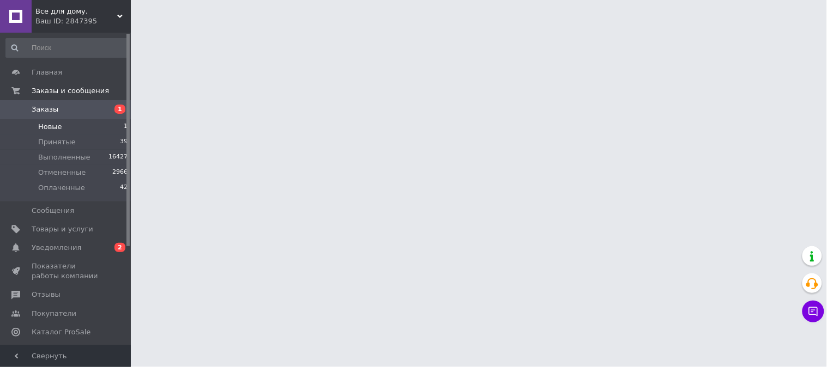
click at [48, 129] on span "Новые" at bounding box center [50, 127] width 24 height 10
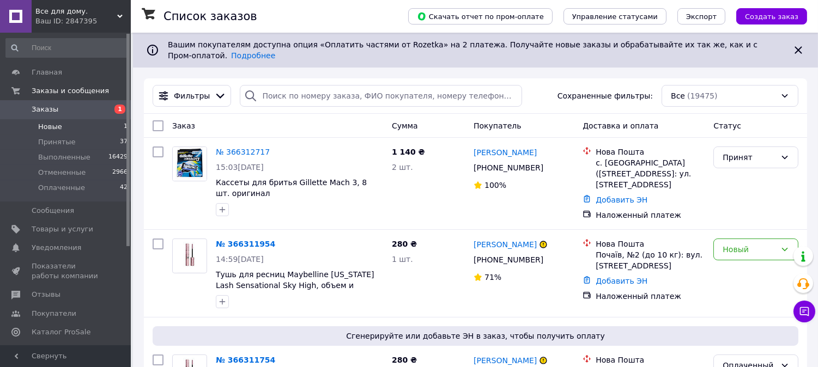
click at [41, 126] on span "Новые" at bounding box center [50, 127] width 24 height 10
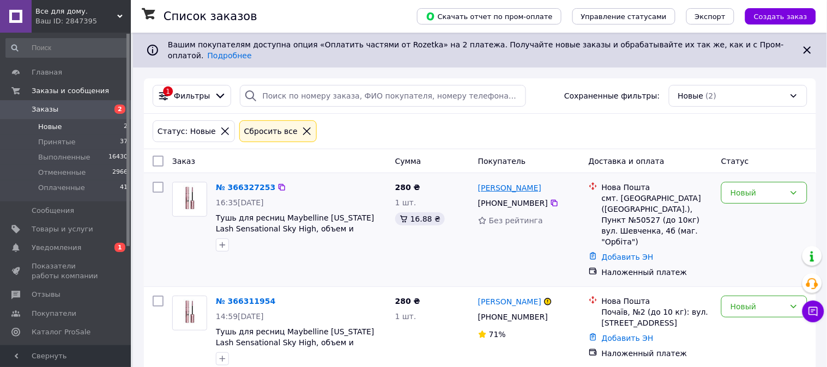
click at [509, 183] on link "Ірина Кравець" at bounding box center [509, 188] width 63 height 11
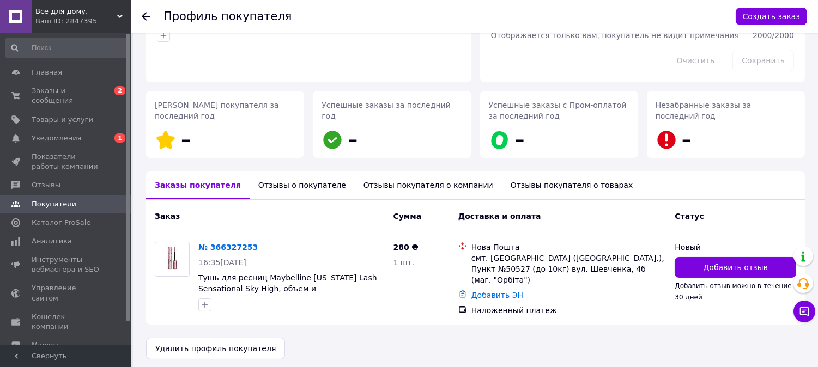
scroll to position [109, 0]
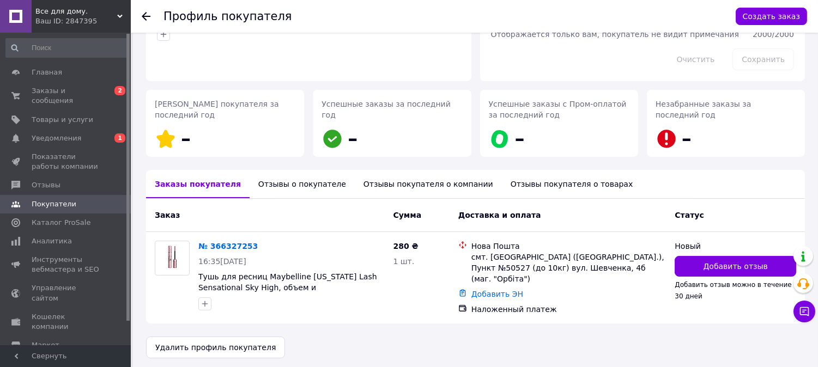
click at [148, 15] on icon at bounding box center [146, 16] width 9 height 9
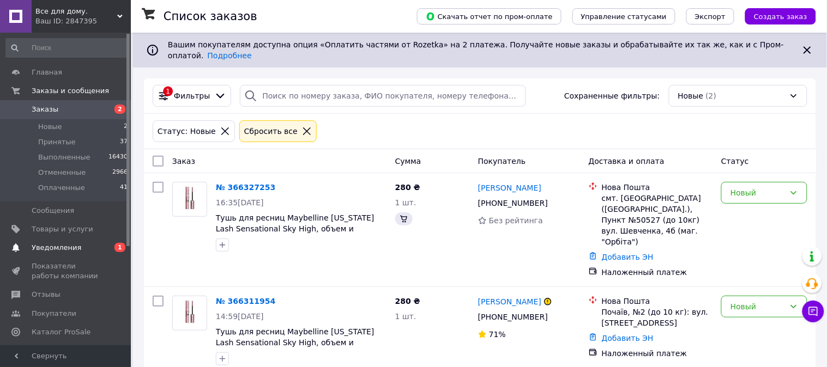
click at [68, 243] on span "Уведомления" at bounding box center [57, 248] width 50 height 10
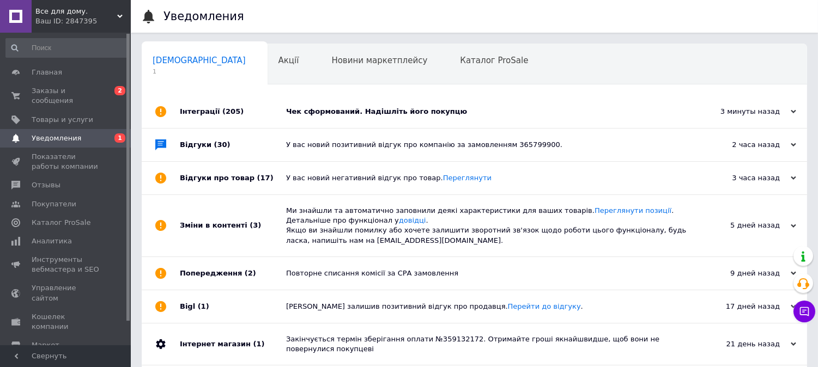
click at [318, 111] on div "Чек сформований. Надішліть його покупцю" at bounding box center [486, 112] width 401 height 10
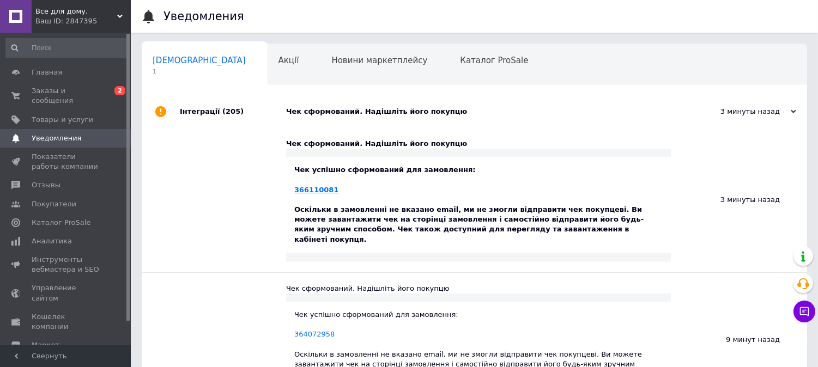
click at [312, 189] on link "366110081" at bounding box center [316, 190] width 44 height 8
click at [52, 89] on span "Заказы и сообщения" at bounding box center [66, 96] width 69 height 20
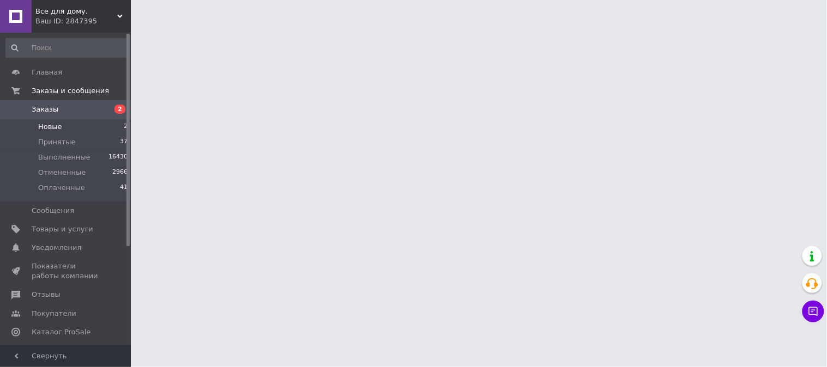
click at [52, 126] on span "Новые" at bounding box center [50, 127] width 24 height 10
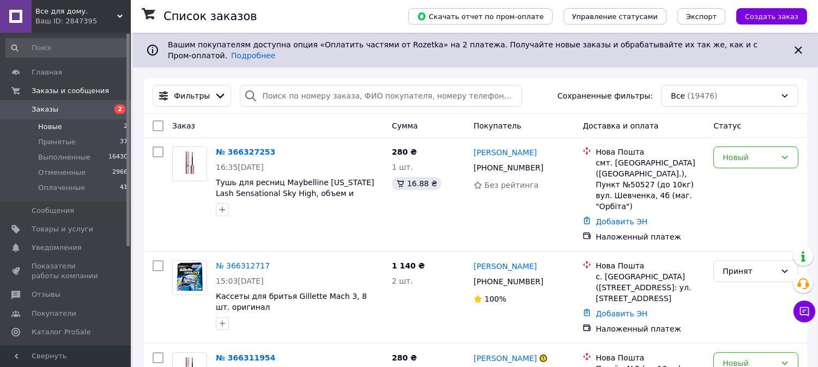
click at [46, 129] on span "Новые" at bounding box center [50, 127] width 24 height 10
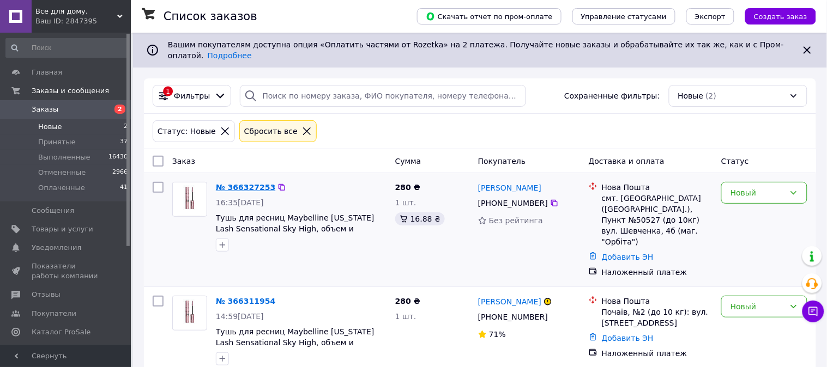
click at [242, 183] on link "№ 366327253" at bounding box center [245, 187] width 59 height 9
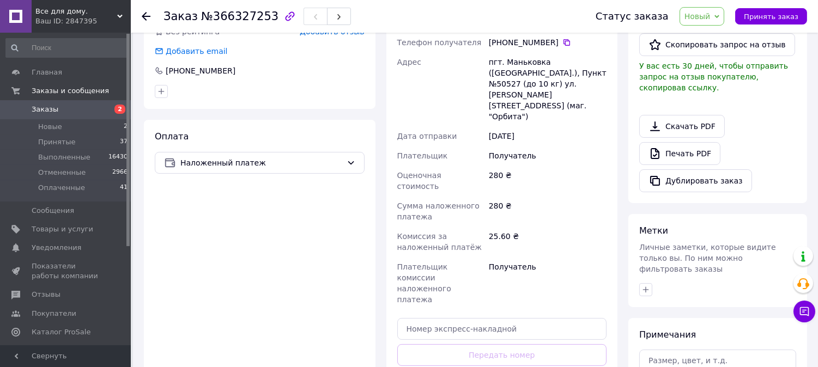
scroll to position [302, 0]
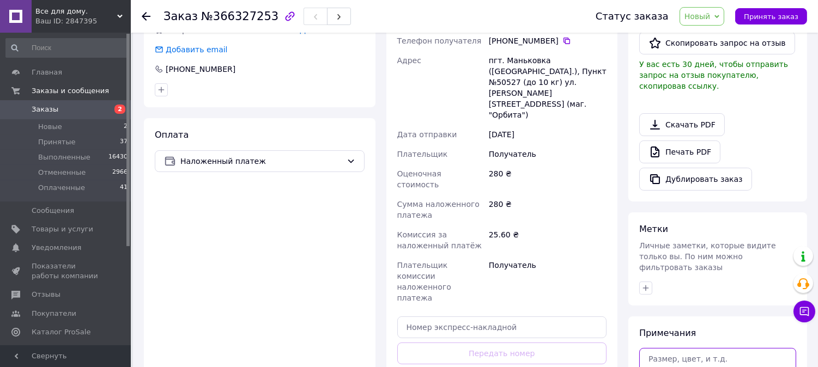
click at [669, 348] on textarea at bounding box center [717, 366] width 157 height 36
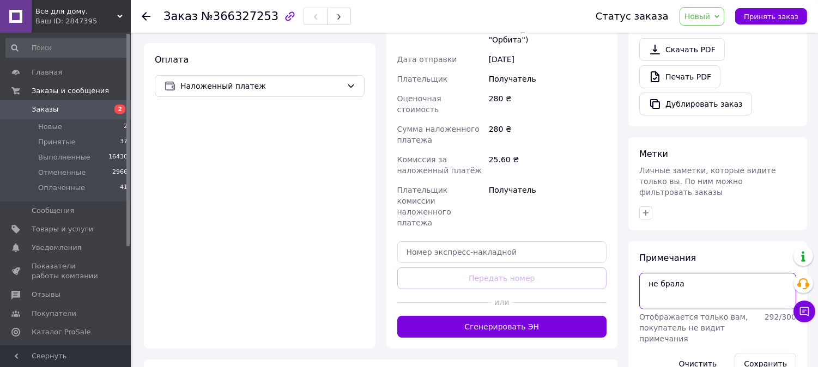
scroll to position [385, 0]
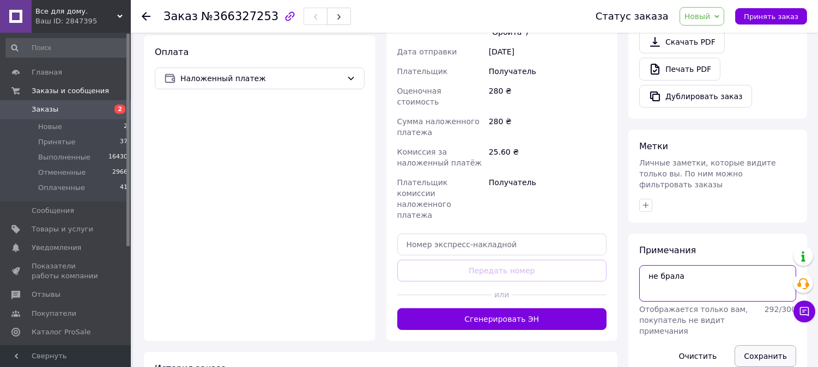
type textarea "не брала"
click at [765, 346] on button "Сохранить" at bounding box center [766, 357] width 62 height 22
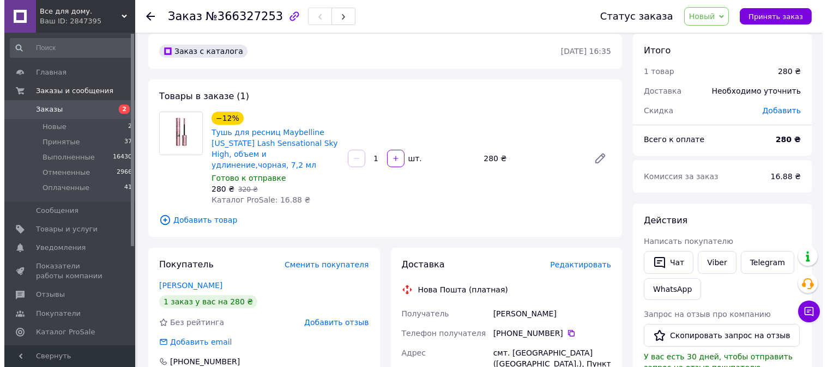
scroll to position [0, 0]
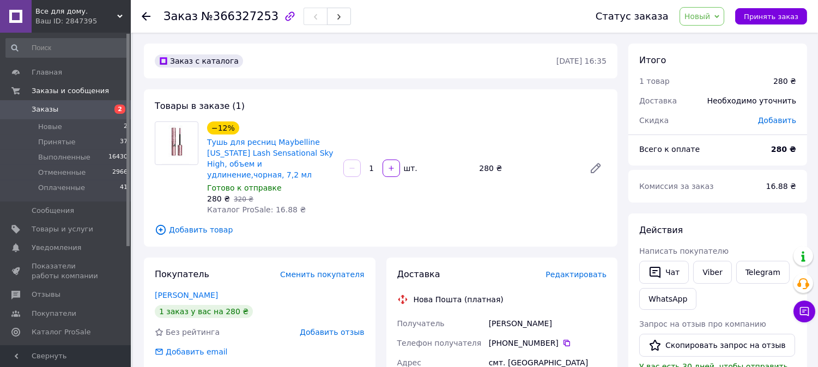
click at [148, 15] on icon at bounding box center [146, 16] width 9 height 9
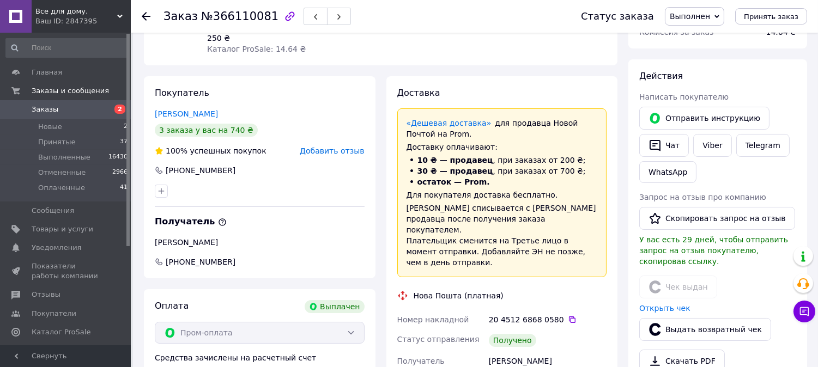
scroll to position [181, 0]
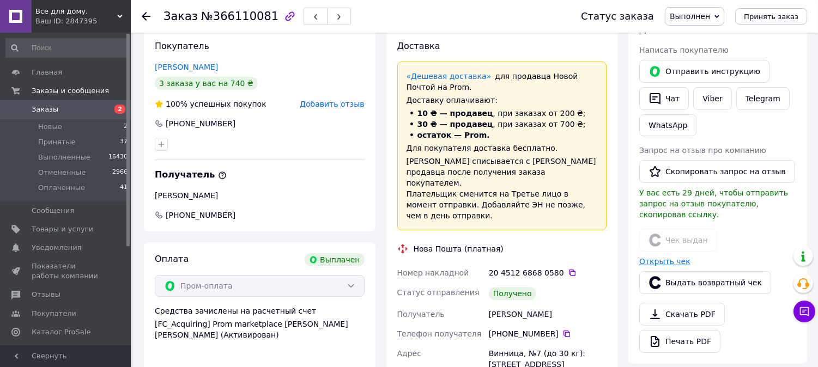
click at [665, 257] on link "Открыть чек" at bounding box center [664, 261] width 51 height 9
